Goal: Transaction & Acquisition: Purchase product/service

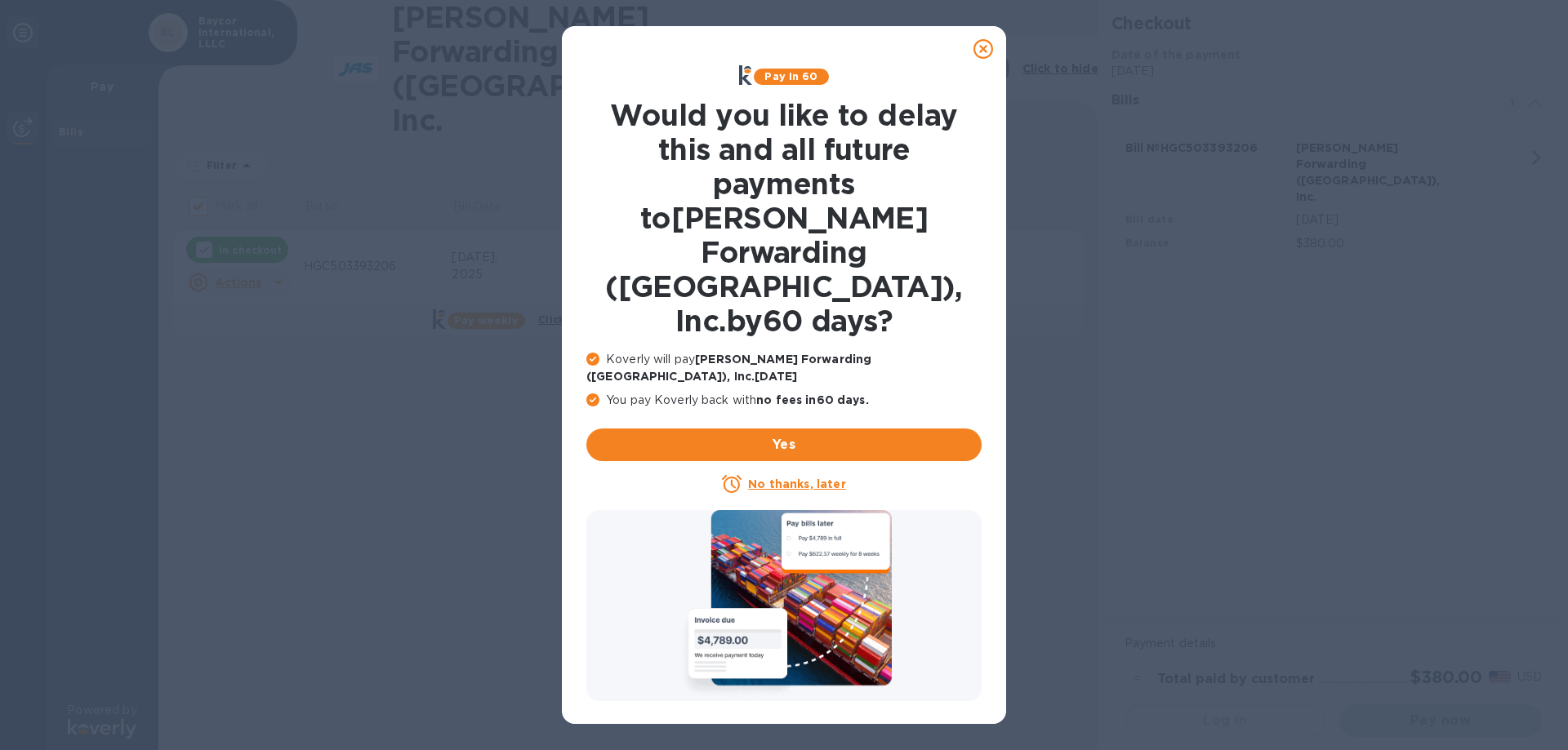
click at [982, 45] on icon at bounding box center [983, 50] width 20 height 20
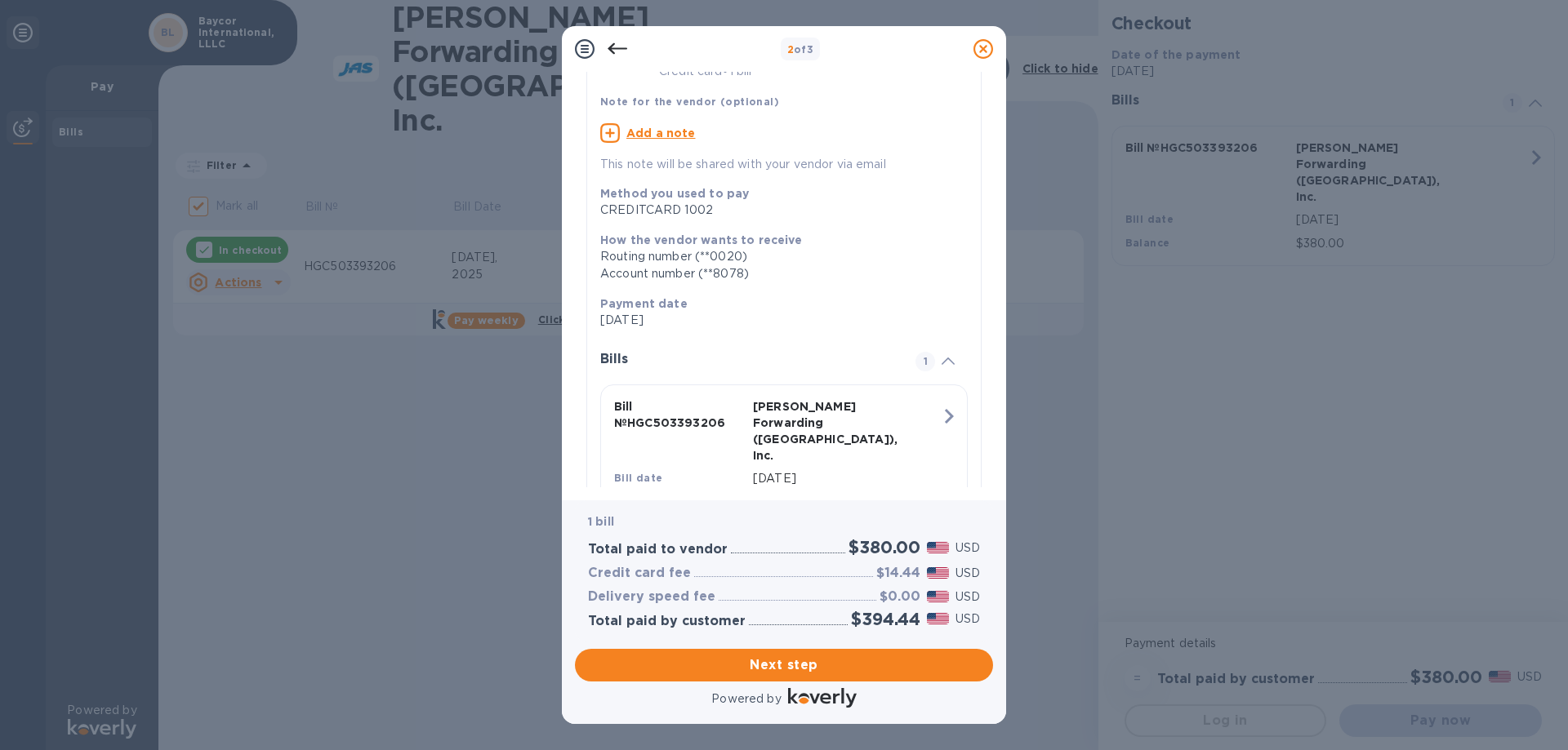
scroll to position [143, 0]
click at [790, 670] on span "Next step" at bounding box center [784, 666] width 392 height 20
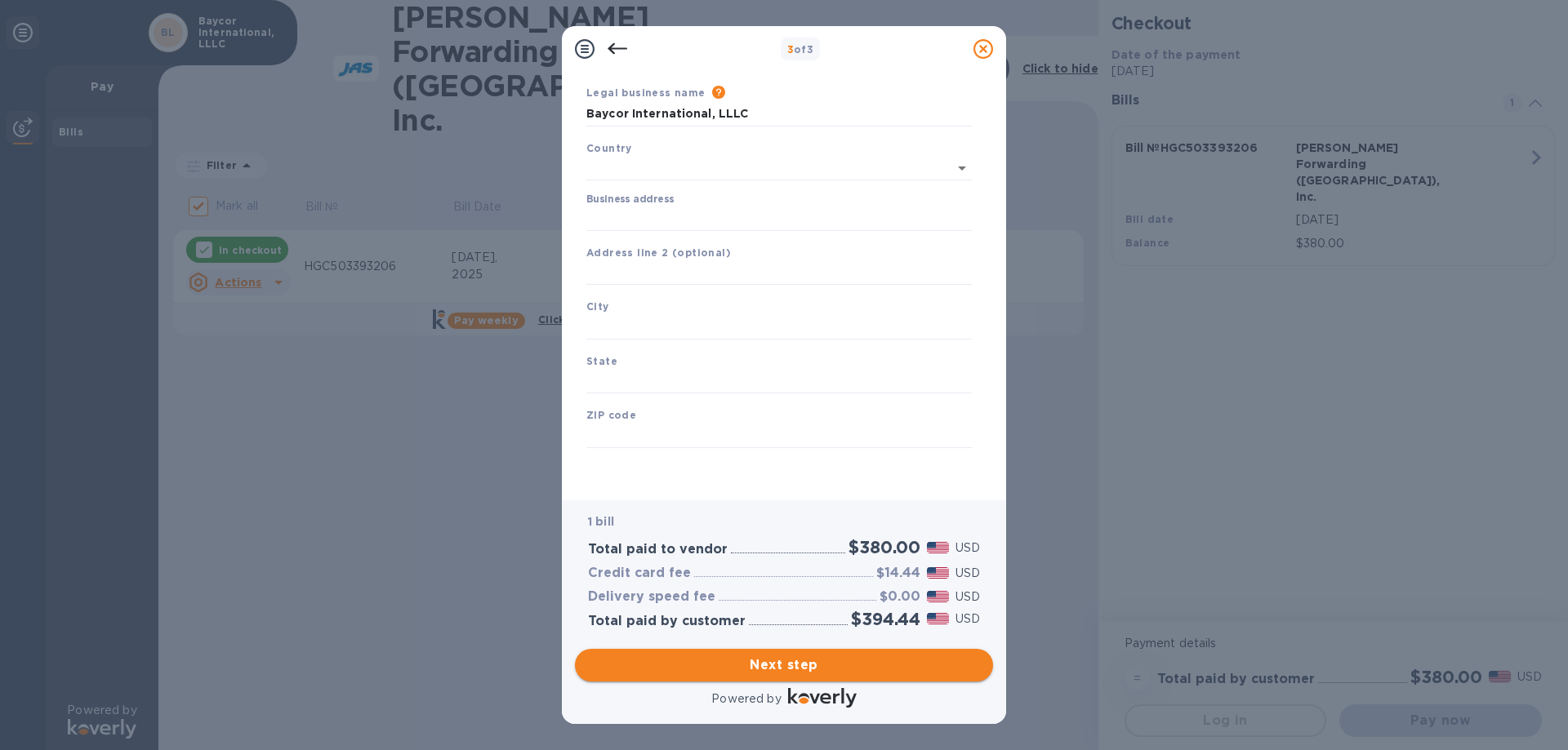
scroll to position [49, 0]
type input "[GEOGRAPHIC_DATA]"
click at [640, 214] on input "Business address" at bounding box center [779, 219] width 386 height 25
type input "[STREET_ADDRESS]"
type input "[GEOGRAPHIC_DATA]"
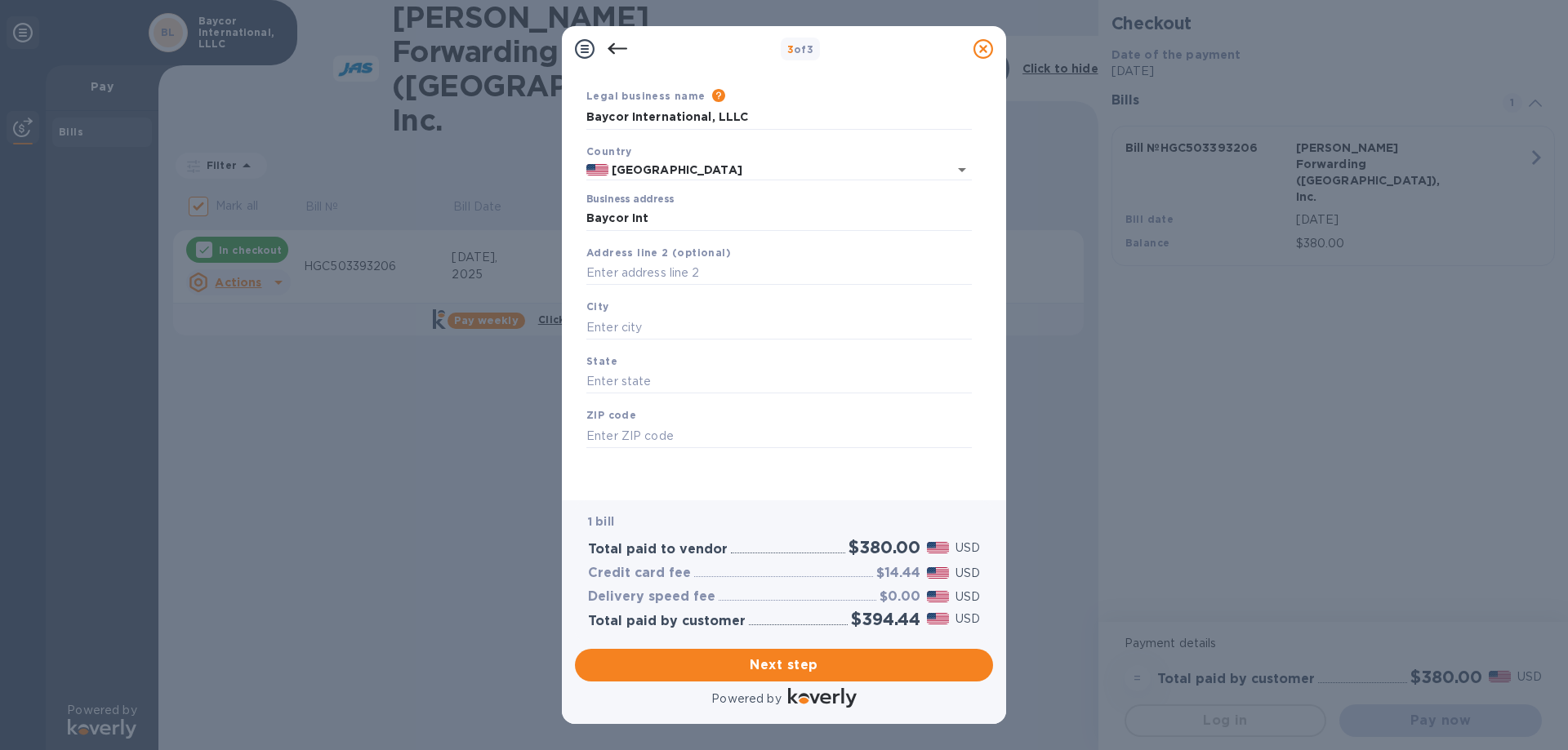
type input "[GEOGRAPHIC_DATA]"
type input "77032"
click at [791, 676] on button "Next step" at bounding box center [784, 665] width 418 height 33
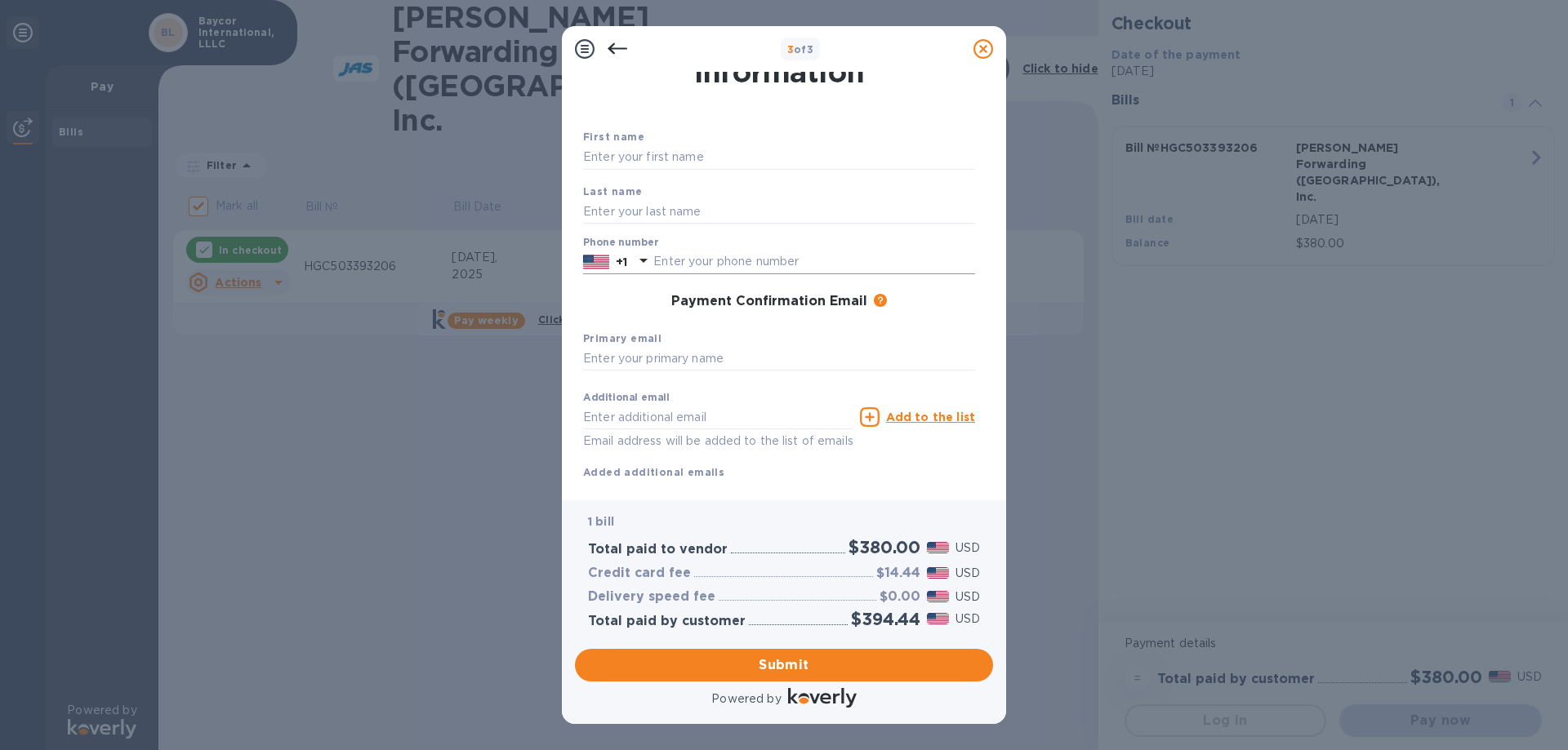
click at [668, 262] on input "text" at bounding box center [814, 262] width 322 height 25
type input "2817841245"
click at [614, 159] on input "text" at bounding box center [779, 158] width 392 height 25
type input "[PERSON_NAME]"
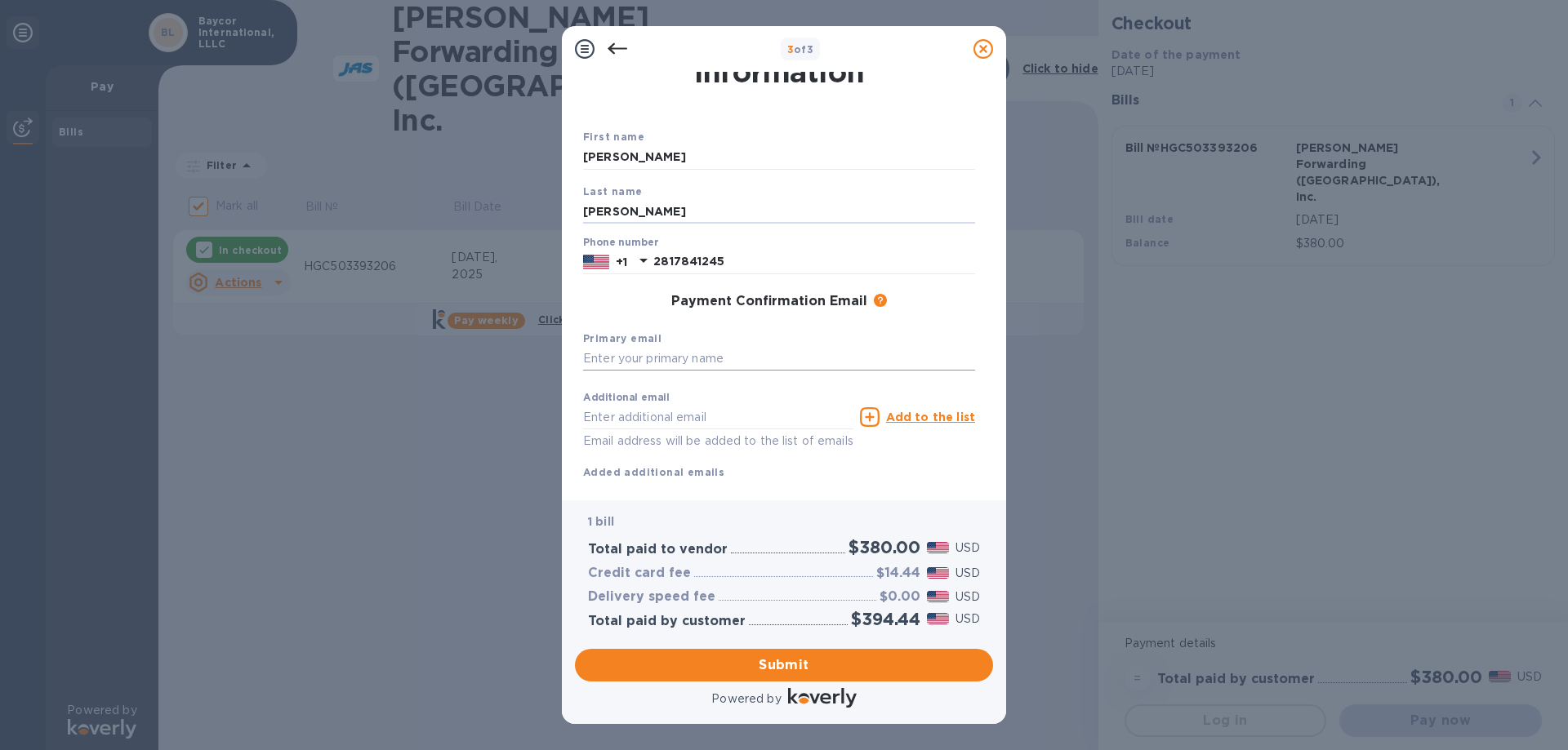
click at [670, 352] on input "text" at bounding box center [779, 359] width 392 height 25
click at [813, 360] on input "[EMAIL_ADDRESS]" at bounding box center [779, 359] width 392 height 25
type input "[EMAIL_ADDRESS][DOMAIN_NAME]"
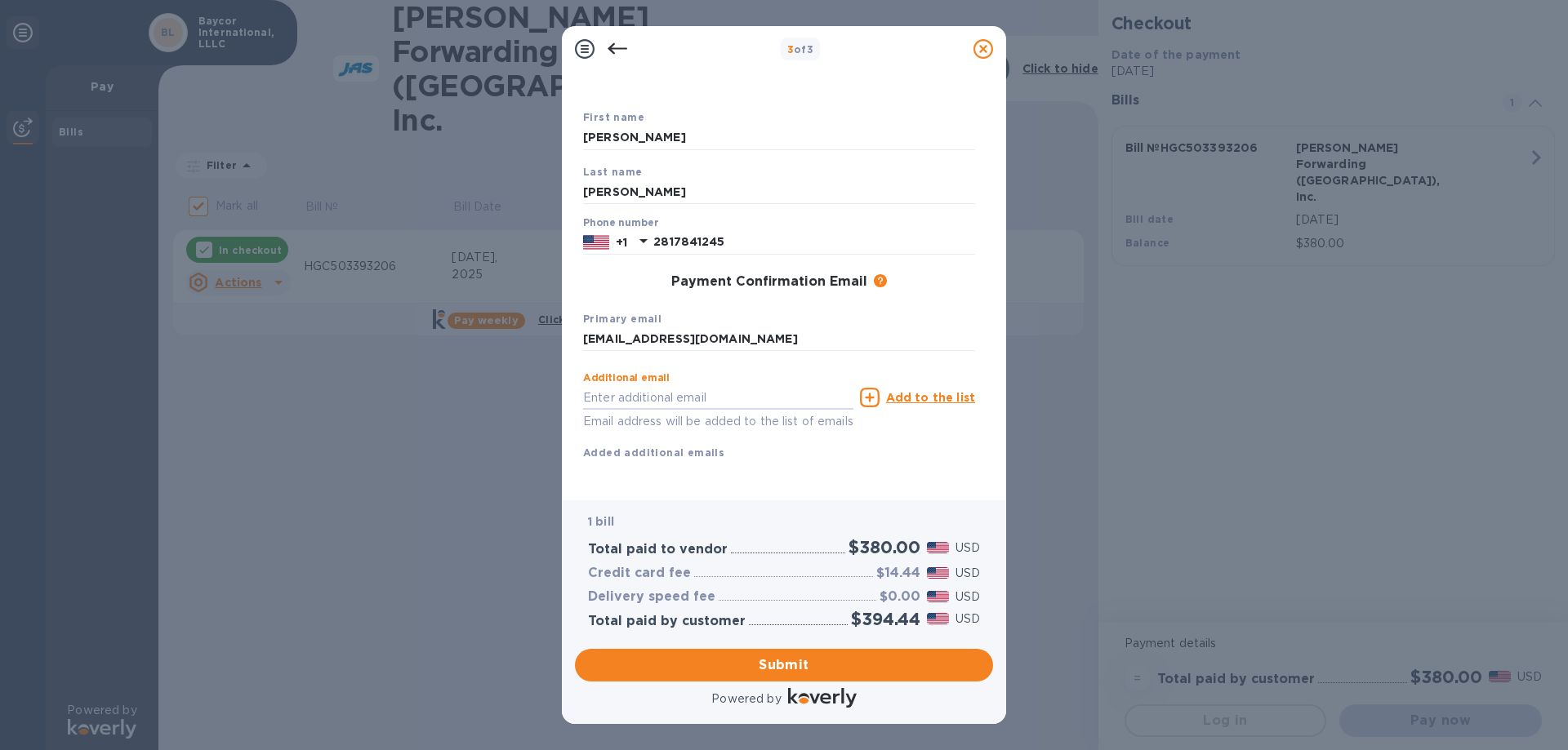
scroll to position [86, 0]
click at [793, 676] on button "Submit" at bounding box center [784, 665] width 418 height 33
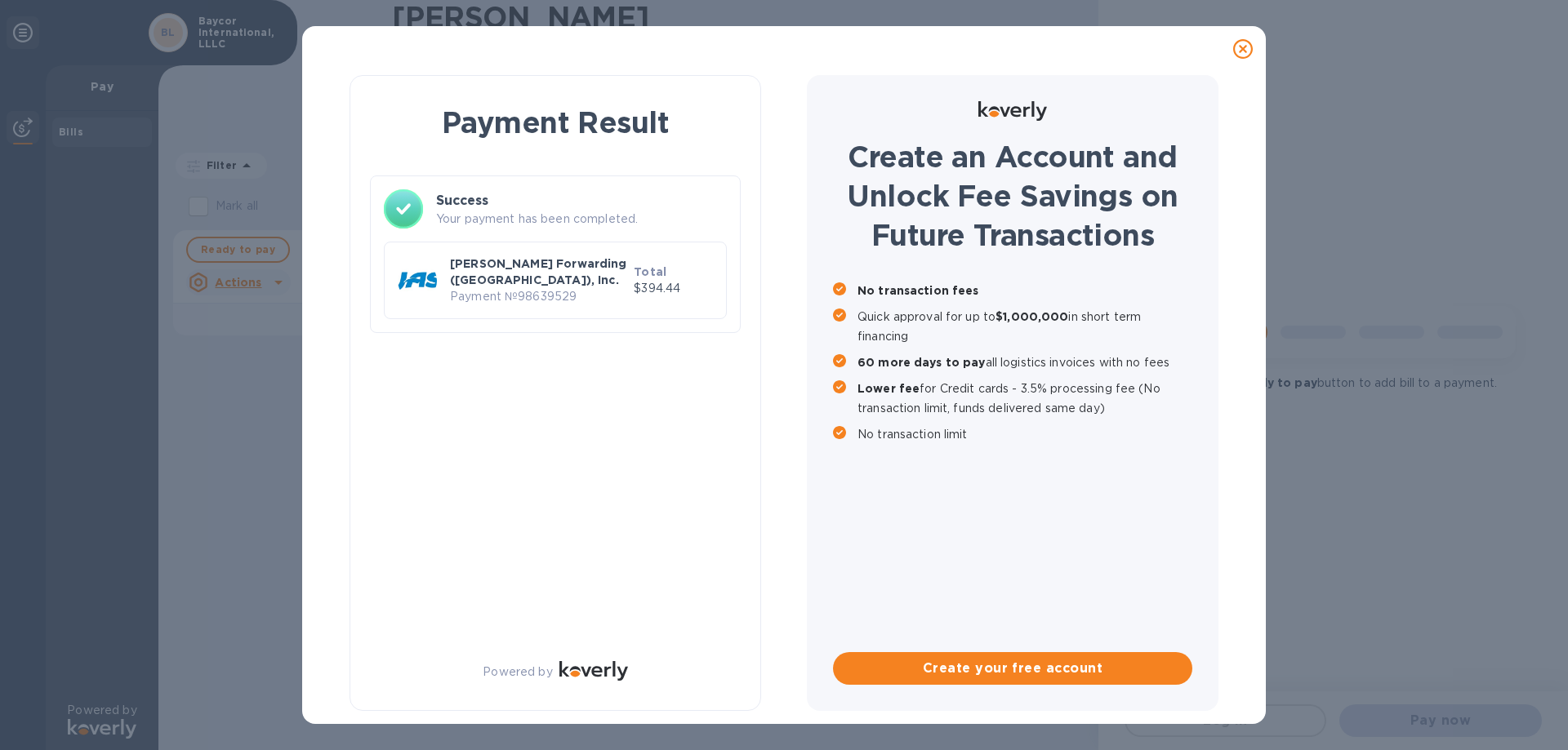
checkbox input "false"
